Goal: Information Seeking & Learning: Learn about a topic

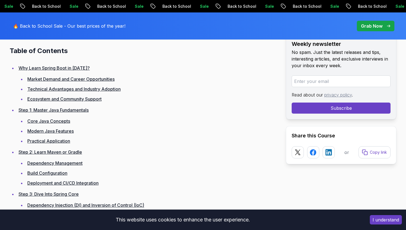
scroll to position [771, 0]
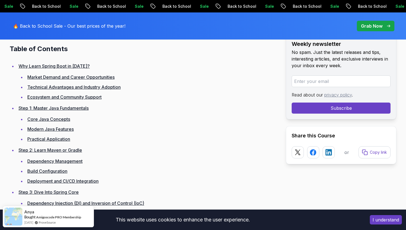
click at [60, 130] on link "Modern Java Features" at bounding box center [50, 129] width 46 height 6
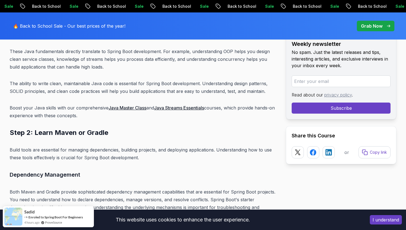
scroll to position [2147, 0]
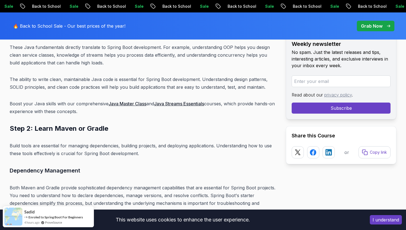
drag, startPoint x: 11, startPoint y: 136, endPoint x: 147, endPoint y: 146, distance: 136.6
click at [147, 146] on p "Build tools are essential for managing dependencies, building projects, and dep…" at bounding box center [144, 149] width 268 height 15
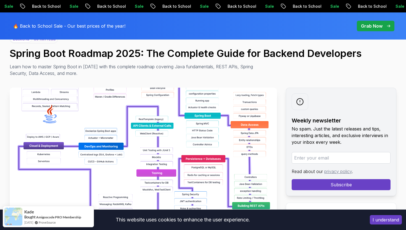
scroll to position [0, 0]
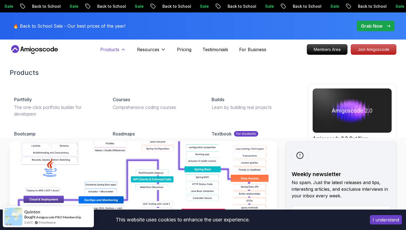
click at [118, 51] on p "Products" at bounding box center [109, 49] width 19 height 7
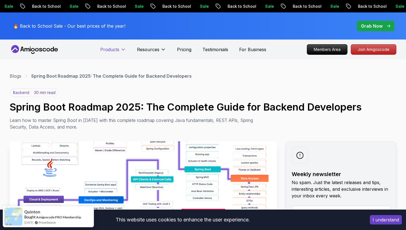
click at [118, 51] on p "Products" at bounding box center [109, 49] width 19 height 7
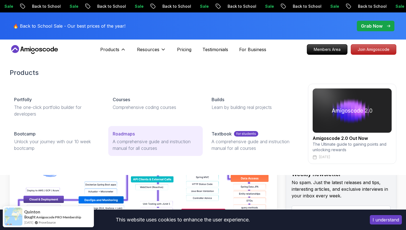
click at [122, 135] on p "Roadmaps" at bounding box center [124, 133] width 22 height 7
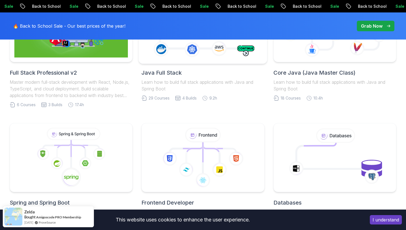
scroll to position [162, 0]
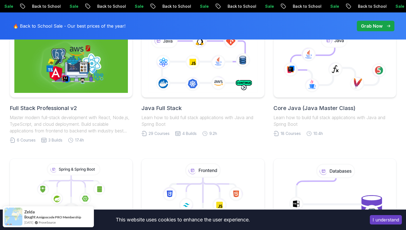
click at [157, 106] on h2 "Java Full Stack" at bounding box center [202, 108] width 123 height 8
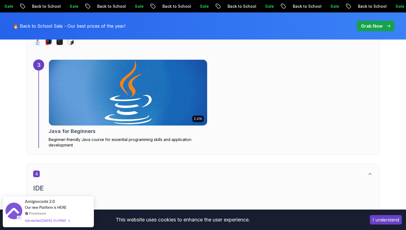
scroll to position [881, 0]
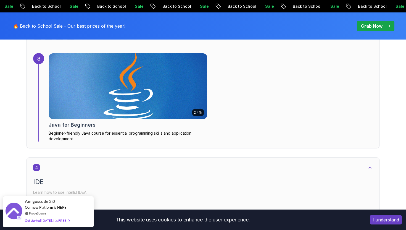
click at [157, 88] on img at bounding box center [128, 86] width 166 height 69
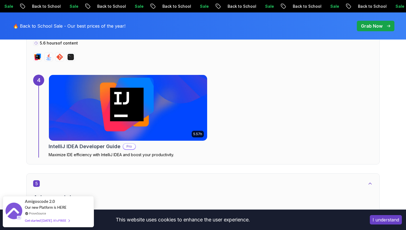
scroll to position [1062, 0]
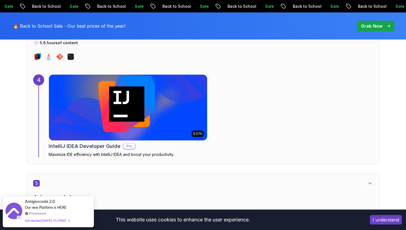
click at [104, 118] on img at bounding box center [128, 107] width 166 height 69
